Goal: Task Accomplishment & Management: Use online tool/utility

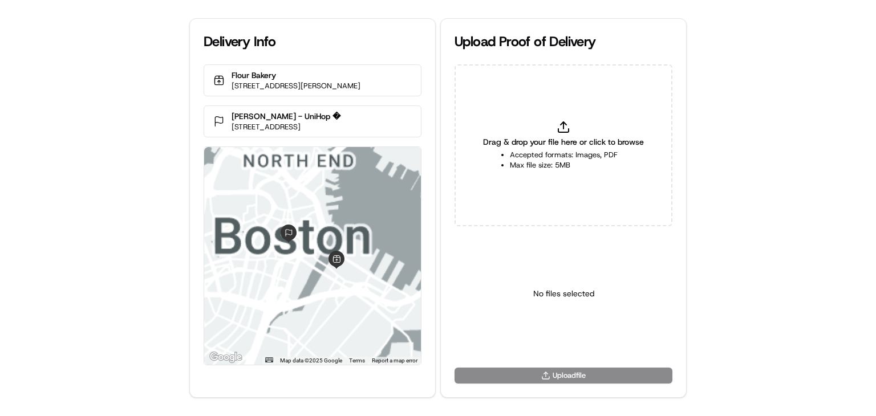
click at [626, 150] on div "Drag & drop your file here or click to browse Accepted formats: Images, PDF Max…" at bounding box center [563, 145] width 218 height 162
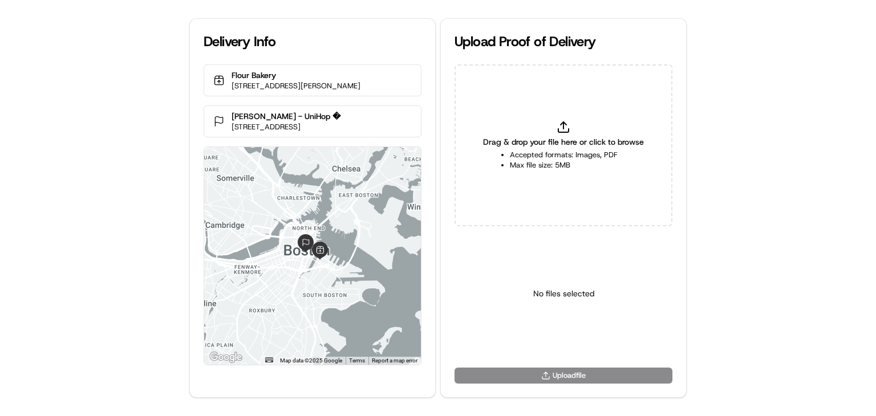
type input "C:\fakepath\Screenshot [DATE] 102838.png"
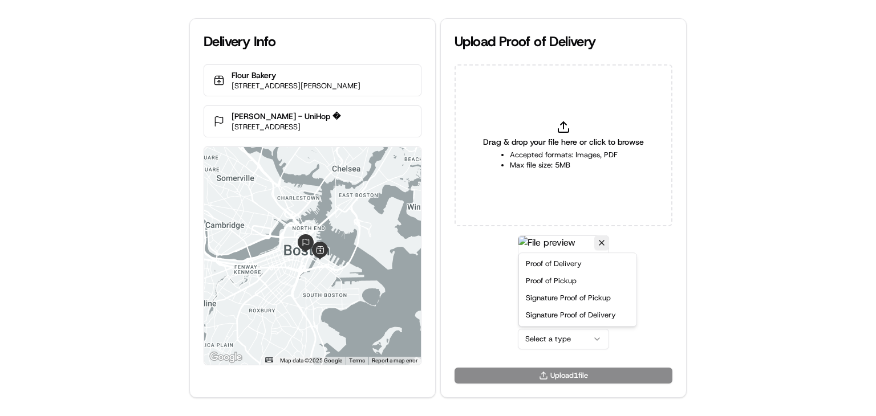
click at [586, 338] on html "Delivery Info Flour Bakery [STREET_ADDRESS][PERSON_NAME] [PERSON_NAME] - UniHop…" at bounding box center [438, 208] width 876 height 416
click at [691, 264] on div "Delivery Info Flour Bakery [STREET_ADDRESS][PERSON_NAME] [PERSON_NAME] - UniHop…" at bounding box center [438, 208] width 876 height 416
